Goal: Transaction & Acquisition: Purchase product/service

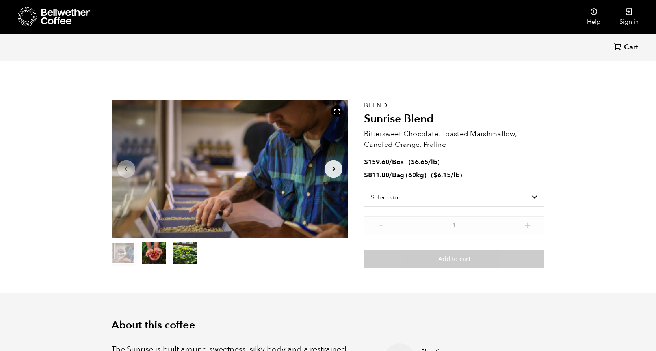
scroll to position [343, 420]
click at [509, 194] on select "Select size Bag (60kg) (132 lbs) Box (24 lbs)" at bounding box center [454, 197] width 181 height 19
click at [530, 197] on select "Select size Bag (60kg) (132 lbs) Box (24 lbs)" at bounding box center [454, 197] width 181 height 19
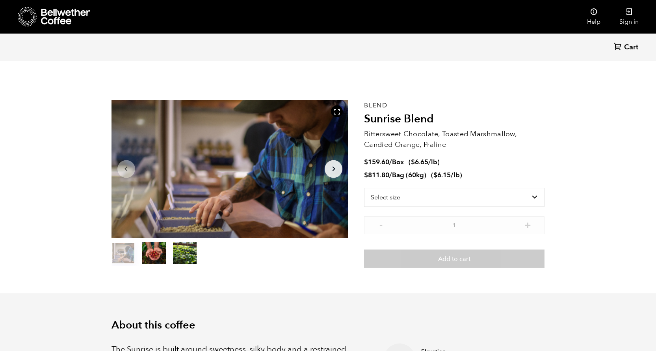
click at [539, 185] on div "Blend Sunrise Blend Bittersweet Chocolate, Toasted Marshmallow, Candied Orange,…" at bounding box center [454, 184] width 181 height 168
click at [537, 192] on select "Select size Bag (60kg) (132 lbs) Box (24 lbs)" at bounding box center [454, 197] width 181 height 19
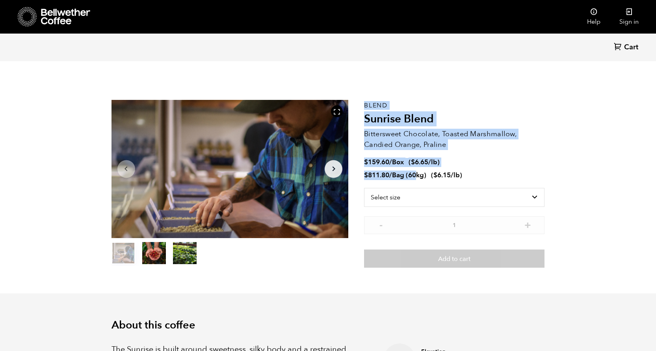
drag, startPoint x: 364, startPoint y: 175, endPoint x: 421, endPoint y: 172, distance: 57.6
click at [417, 172] on section "Item 1 of 3 Arrow Left Arrow Right item 0 item 1 item 2 Item 1 of 3 Blend Sunri…" at bounding box center [328, 183] width 473 height 219
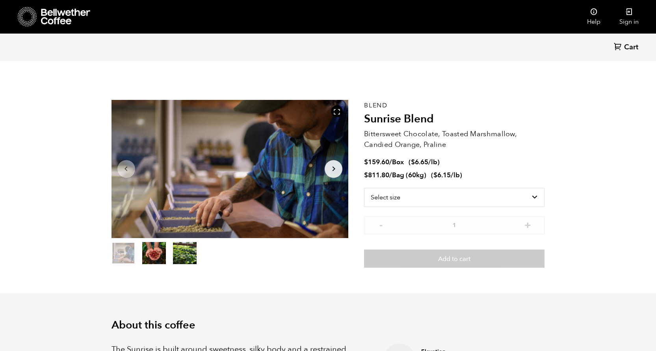
click at [437, 172] on span "$" at bounding box center [436, 174] width 4 height 9
drag, startPoint x: 365, startPoint y: 176, endPoint x: 467, endPoint y: 173, distance: 102.5
click at [467, 173] on li "$ 811.80 / Bag (60kg) ( $ 6.15 /lb )" at bounding box center [454, 175] width 181 height 9
copy span "$ 811.80 / Bag (60kg) ( $ 6.15 /lb )"
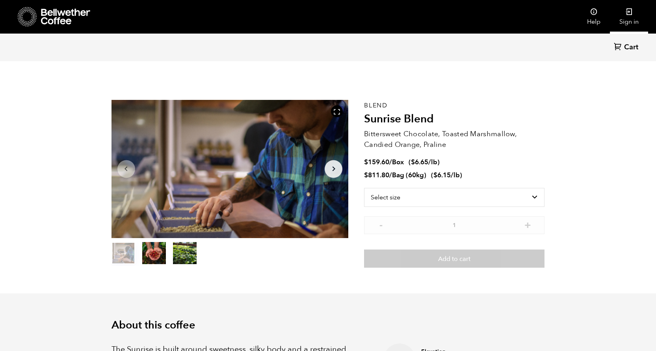
click at [632, 17] on link "Sign in" at bounding box center [629, 17] width 38 height 34
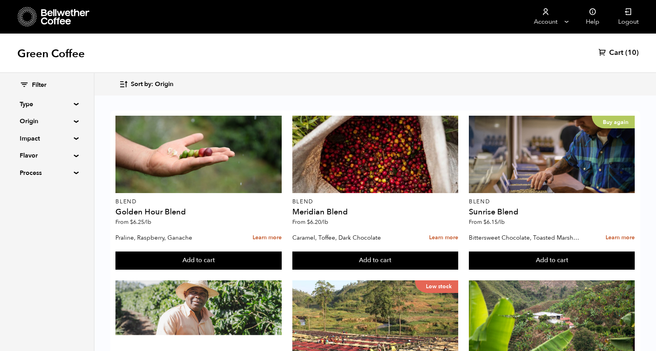
click at [128, 83] on button "Sort by: Origin" at bounding box center [146, 84] width 54 height 19
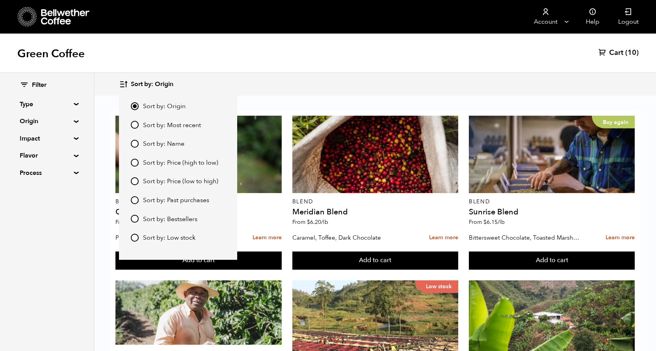
click at [136, 181] on input "Sort by: Price (low to high)" at bounding box center [135, 181] width 8 height 8
radio input "true"
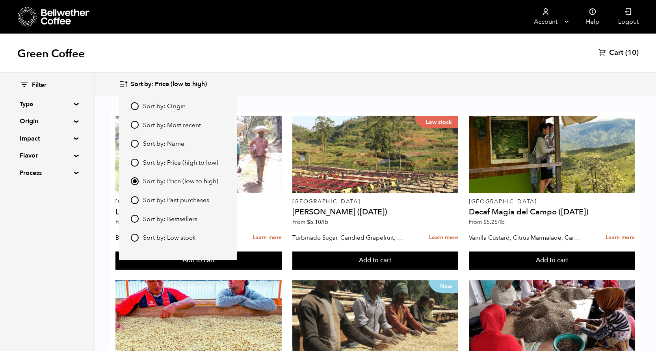
click at [264, 84] on div "Sort by: Price (low to high) Sort by: Origin Sort by: Most recent Sort by: Name…" at bounding box center [375, 84] width 513 height 19
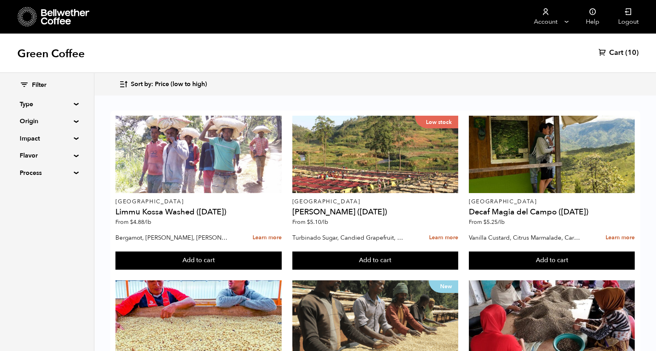
click at [621, 52] on span "Cart" at bounding box center [617, 52] width 14 height 9
